Goal: Find specific page/section: Find specific page/section

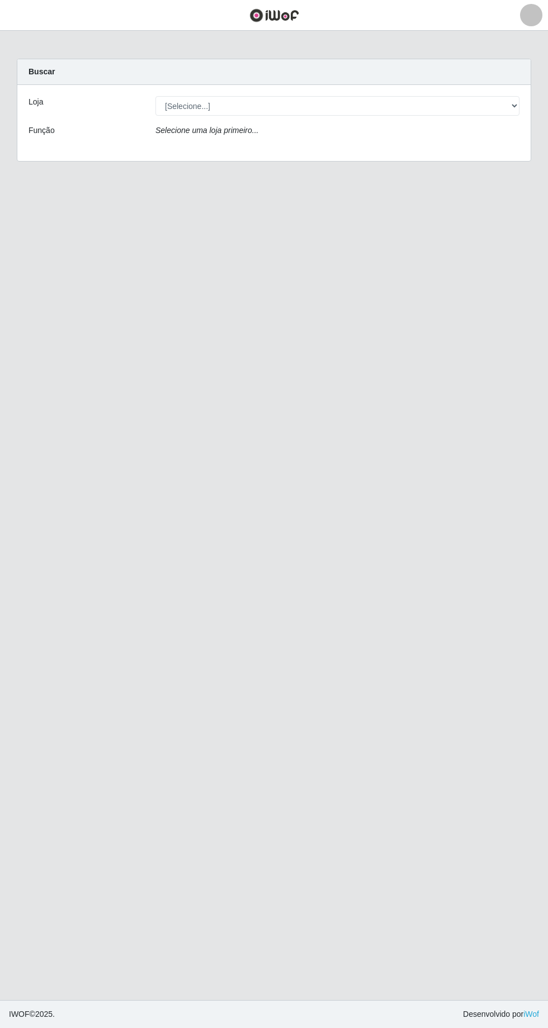
click at [72, 114] on div "Loja" at bounding box center [83, 106] width 127 height 20
click at [55, 134] on div "Função" at bounding box center [83, 133] width 127 height 16
click at [163, 137] on div "Selecione uma loja primeiro..." at bounding box center [337, 133] width 381 height 16
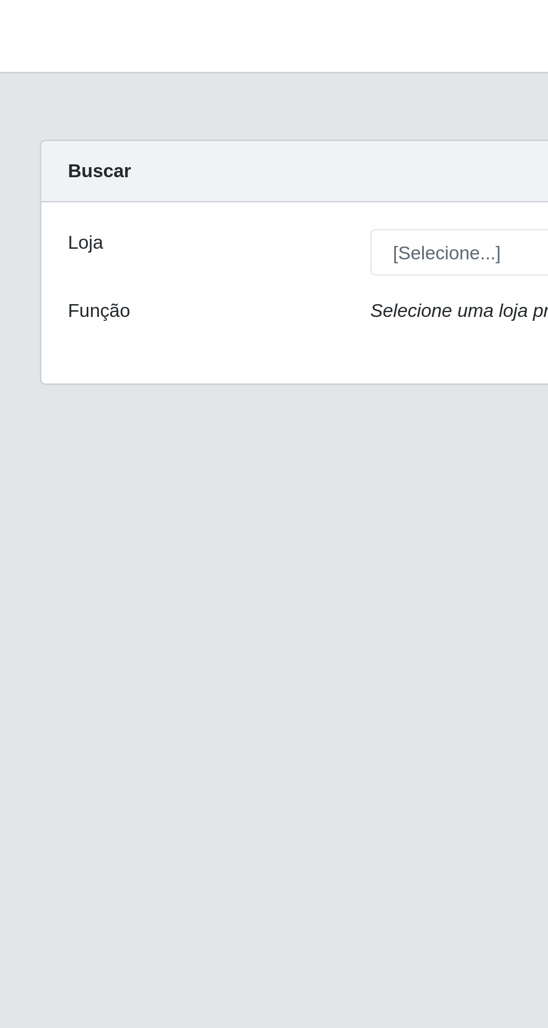
click at [50, 58] on main "Carregando... Buscar Loja [Selecione...] Carone - Itapuã Carone - Praia da Cost…" at bounding box center [274, 515] width 548 height 969
click at [45, 110] on div "Loja" at bounding box center [83, 106] width 127 height 20
click at [43, 136] on div "Função" at bounding box center [83, 133] width 127 height 16
click at [115, 256] on main "Carregando... Buscar Loja [Selecione...] Carone - Itapuã Carone - Praia da Cost…" at bounding box center [274, 515] width 548 height 969
click at [121, 236] on main "Carregando... Buscar Loja [Selecione...] Carone - Itapuã Carone - Praia da Cost…" at bounding box center [274, 515] width 548 height 969
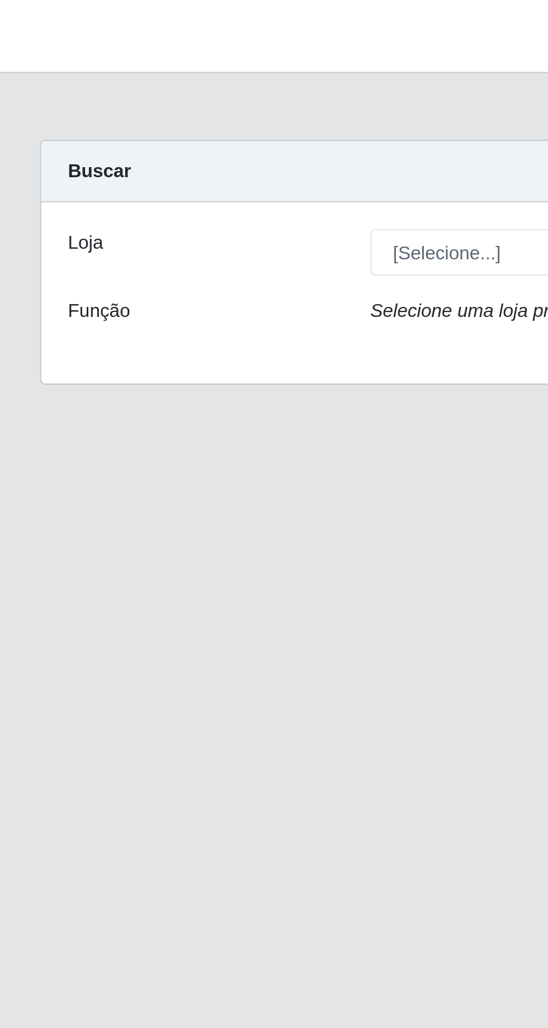
click at [182, 137] on div "Selecione uma loja primeiro..." at bounding box center [337, 133] width 381 height 16
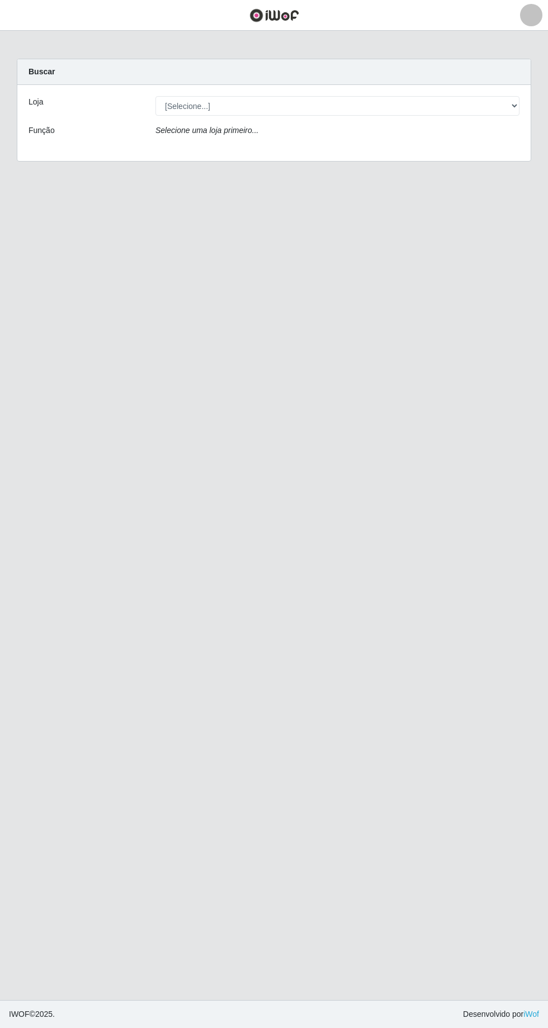
click at [135, 135] on div "Função" at bounding box center [83, 133] width 127 height 16
click at [196, 148] on div "Loja [Selecione...] [GEOGRAPHIC_DATA] - [GEOGRAPHIC_DATA] - [GEOGRAPHIC_DATA] -…" at bounding box center [273, 123] width 513 height 76
